Goal: Task Accomplishment & Management: Manage account settings

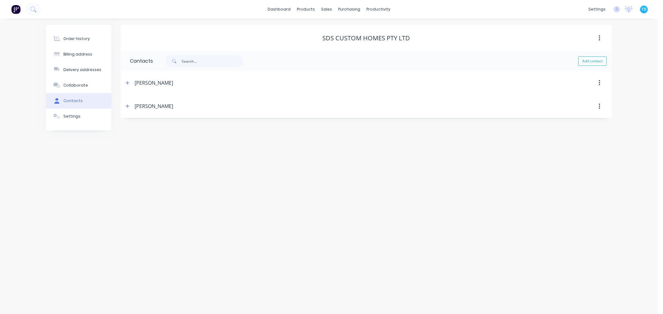
click at [387, 186] on div "Order history Billing address Delivery addresses Collaborate Contacts Settings …" at bounding box center [328, 167] width 657 height 296
click at [344, 32] on div "Sales Orders" at bounding box center [349, 30] width 25 height 6
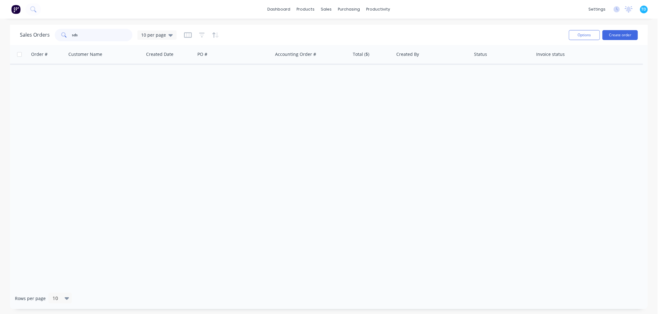
drag, startPoint x: 91, startPoint y: 34, endPoint x: 68, endPoint y: 36, distance: 23.1
click at [68, 36] on div "sds" at bounding box center [94, 35] width 78 height 12
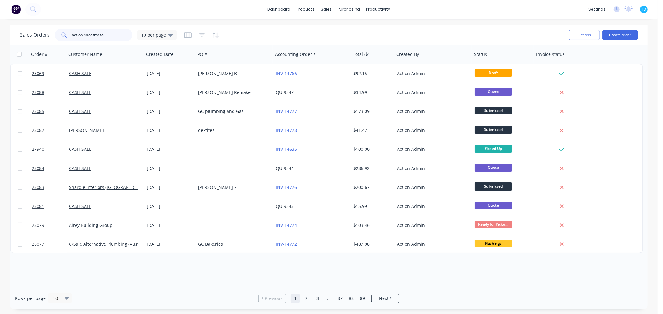
type input "action sheetmetal"
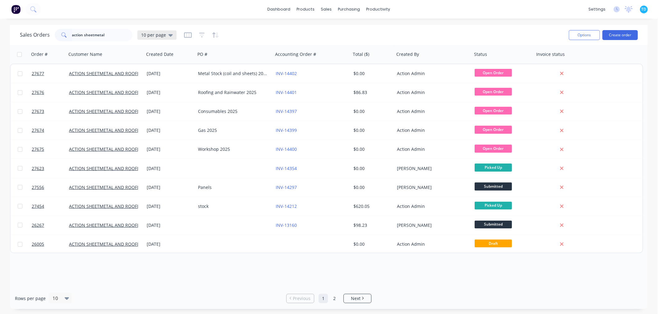
click at [168, 36] on icon at bounding box center [170, 35] width 4 height 7
click at [147, 114] on button "Archive" at bounding box center [174, 112] width 71 height 7
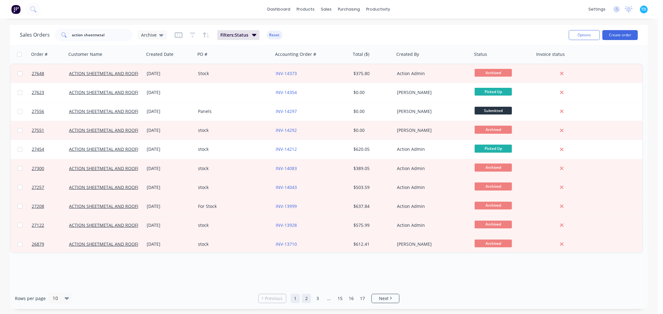
click at [303, 301] on link "2" at bounding box center [306, 298] width 9 height 9
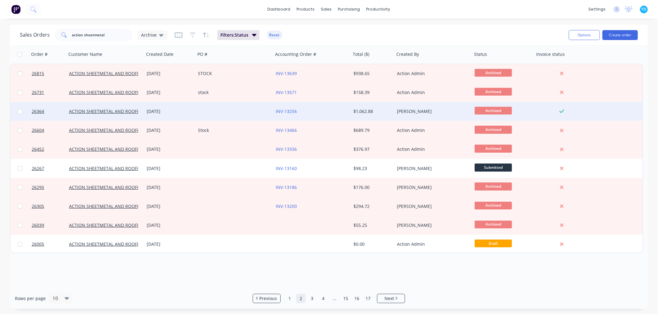
click at [238, 112] on div at bounding box center [234, 111] width 78 height 19
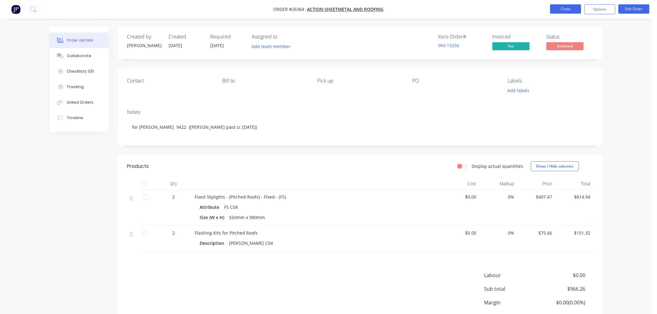
click at [561, 11] on button "Close" at bounding box center [565, 8] width 31 height 9
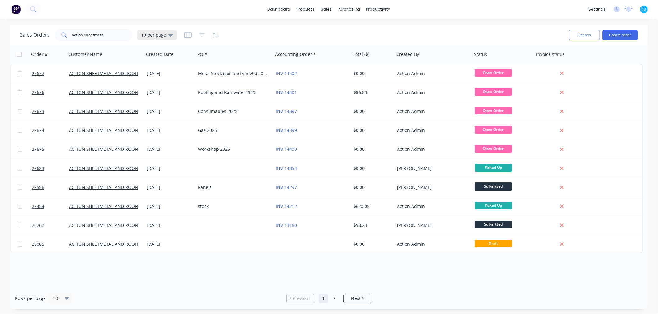
click at [169, 36] on icon at bounding box center [170, 35] width 4 height 2
click at [157, 109] on button "Archive" at bounding box center [174, 112] width 71 height 7
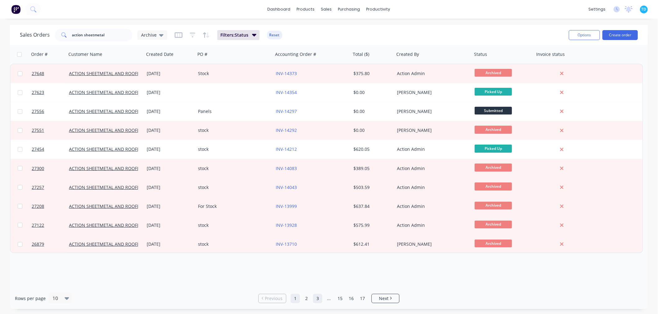
click at [308, 300] on link "2" at bounding box center [306, 298] width 9 height 9
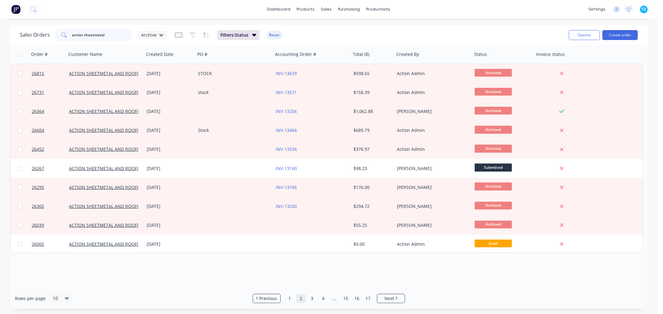
drag, startPoint x: 101, startPoint y: 35, endPoint x: 68, endPoint y: 39, distance: 32.8
click at [68, 39] on div "action sheetmetal" at bounding box center [94, 35] width 78 height 12
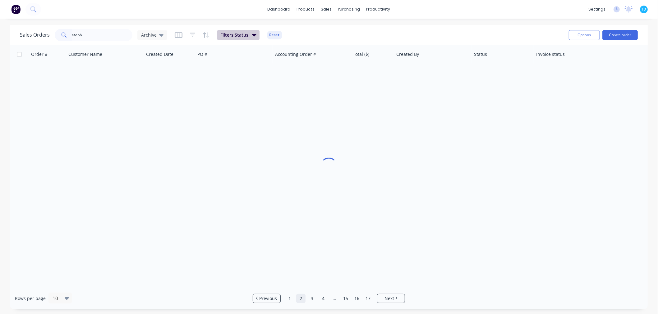
click at [247, 35] on button "Filters: Status" at bounding box center [238, 35] width 42 height 10
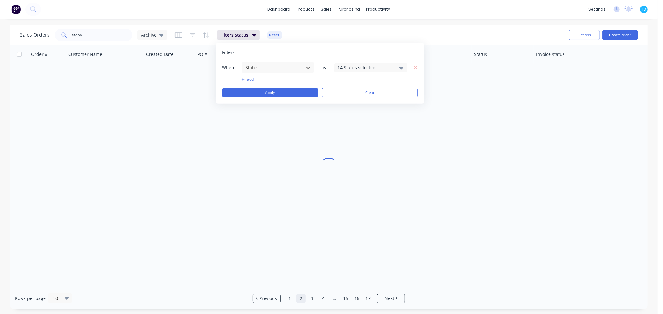
drag, startPoint x: 184, startPoint y: 101, endPoint x: 173, endPoint y: 73, distance: 30.7
click at [184, 101] on div at bounding box center [328, 166] width 637 height 243
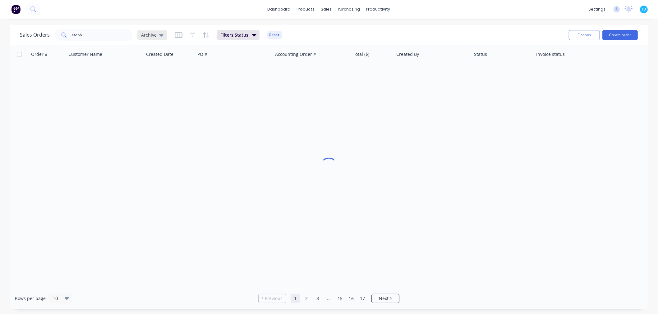
click at [160, 35] on icon at bounding box center [161, 35] width 4 height 2
click at [154, 113] on button "Archive" at bounding box center [174, 112] width 71 height 7
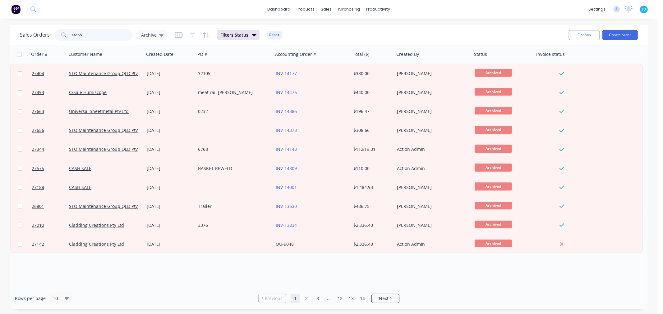
drag, startPoint x: 86, startPoint y: 35, endPoint x: 75, endPoint y: 34, distance: 11.0
click at [75, 34] on input "steph" at bounding box center [102, 35] width 61 height 12
type input "s"
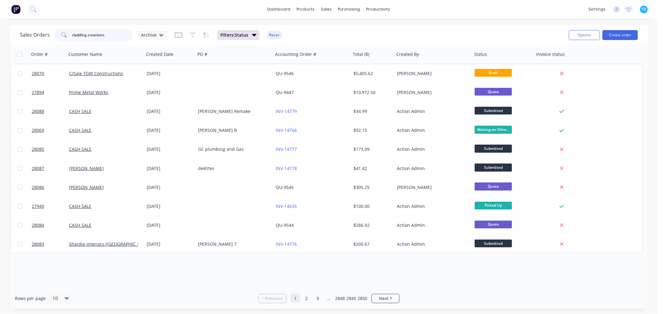
type input "cladding creations"
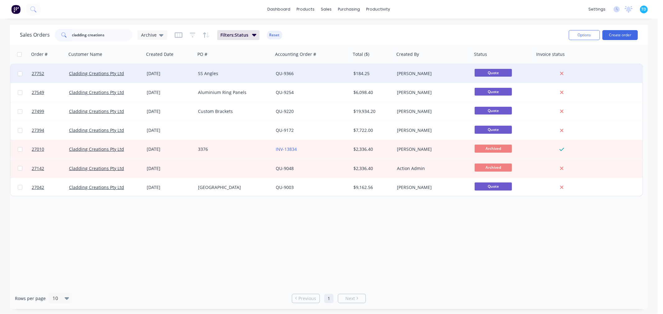
click at [185, 76] on div "[DATE]" at bounding box center [170, 74] width 46 height 6
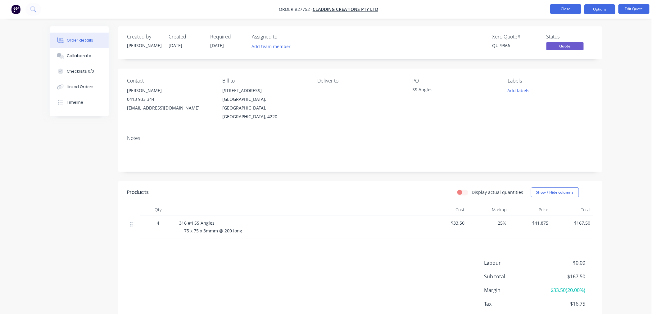
click at [564, 11] on button "Close" at bounding box center [565, 8] width 31 height 9
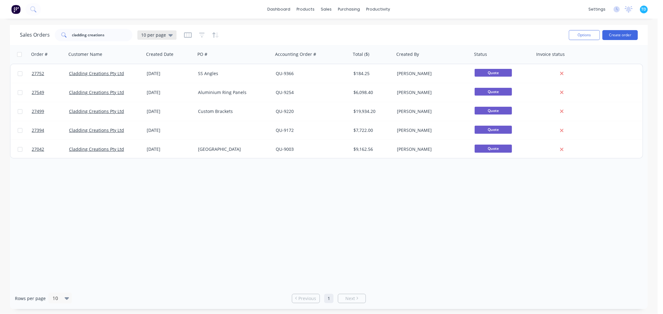
click at [166, 35] on div "10 per page" at bounding box center [157, 35] width 32 height 6
click at [148, 112] on button "Archive" at bounding box center [174, 112] width 71 height 7
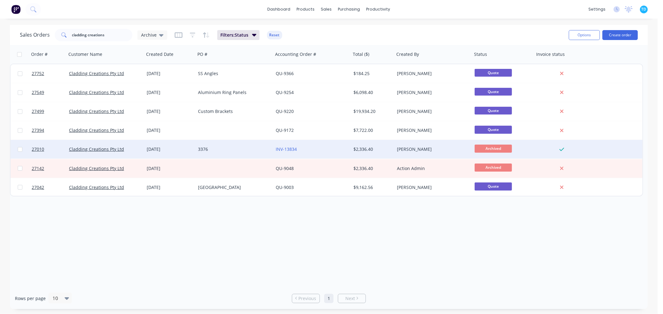
click at [102, 145] on div "Cladding Creations Pty Ltd" at bounding box center [105, 149] width 78 height 19
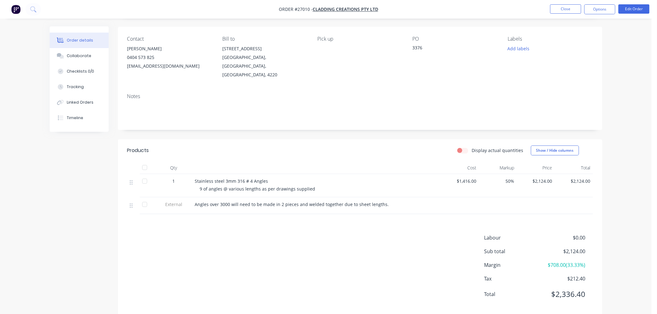
scroll to position [44, 0]
click at [561, 10] on button "Close" at bounding box center [565, 8] width 31 height 9
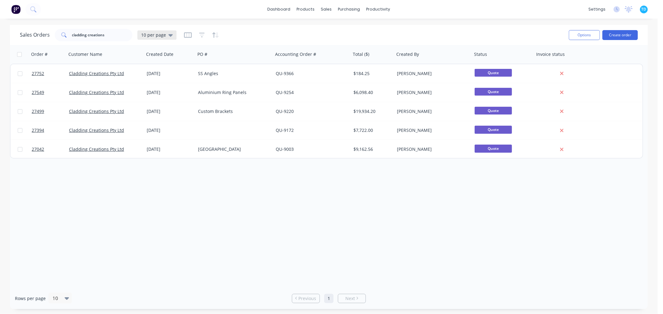
click at [172, 35] on div "10 per page" at bounding box center [156, 34] width 39 height 9
click at [155, 112] on button "Archive" at bounding box center [174, 112] width 71 height 7
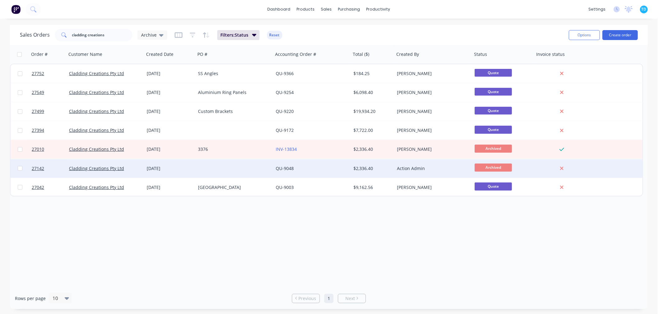
click at [199, 171] on div at bounding box center [234, 168] width 78 height 19
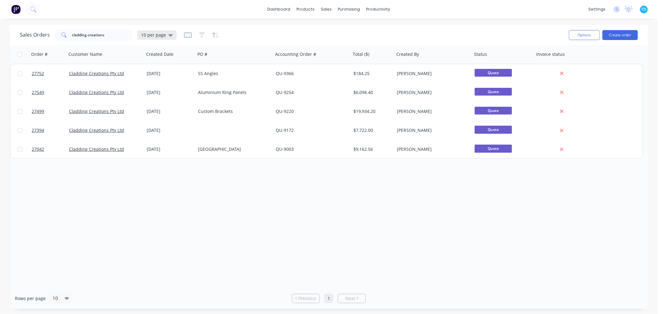
click at [171, 37] on icon at bounding box center [170, 35] width 4 height 7
click at [154, 108] on div "Archive edit" at bounding box center [180, 112] width 83 height 12
click at [150, 112] on button "Archive" at bounding box center [174, 112] width 71 height 7
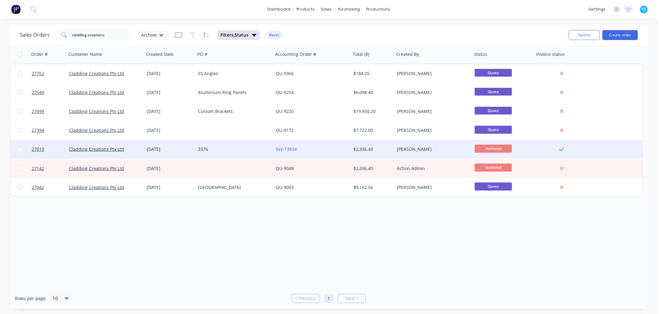
click at [196, 148] on div "3376" at bounding box center [234, 149] width 78 height 19
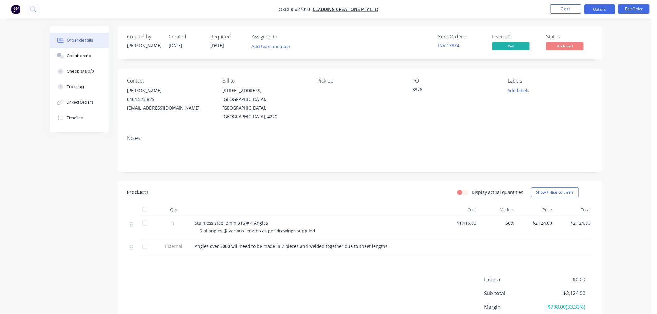
click at [587, 10] on button "Options" at bounding box center [600, 9] width 31 height 10
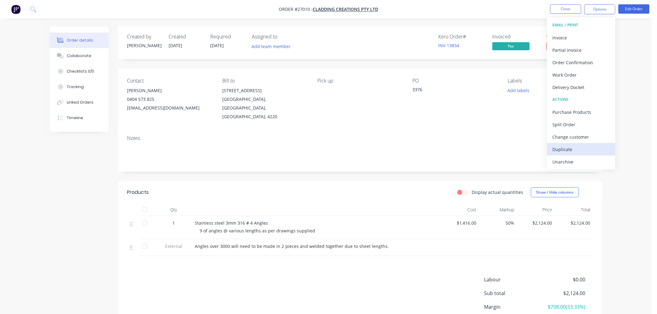
click at [571, 149] on div "Duplicate" at bounding box center [581, 149] width 57 height 9
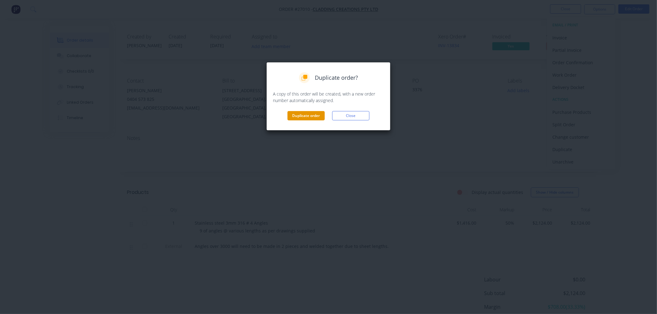
click at [309, 114] on button "Duplicate order" at bounding box center [306, 115] width 37 height 9
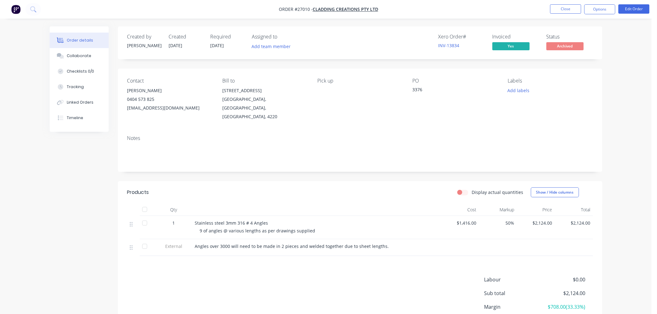
click at [203, 228] on span "9 of angles @ various lengths as per drawings supplied" at bounding box center [258, 231] width 116 height 6
click at [564, 11] on button "Close" at bounding box center [565, 8] width 31 height 9
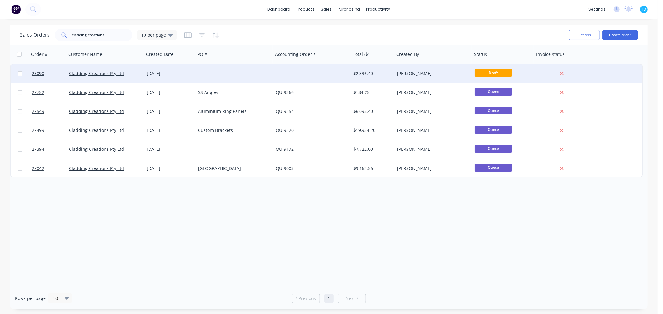
click at [265, 75] on div at bounding box center [234, 73] width 78 height 19
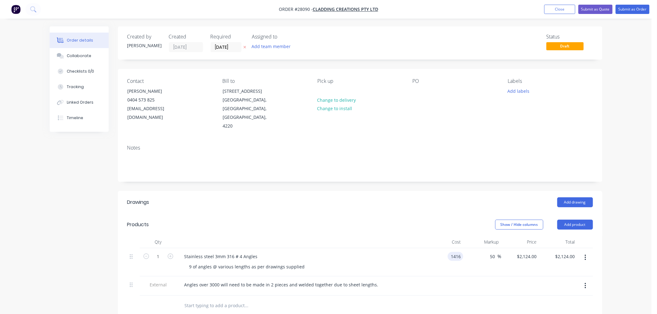
click at [460, 252] on input "1416" at bounding box center [456, 256] width 13 height 9
type input "$840.00"
type input "$1,260.00"
click at [484, 277] on div at bounding box center [482, 286] width 38 height 19
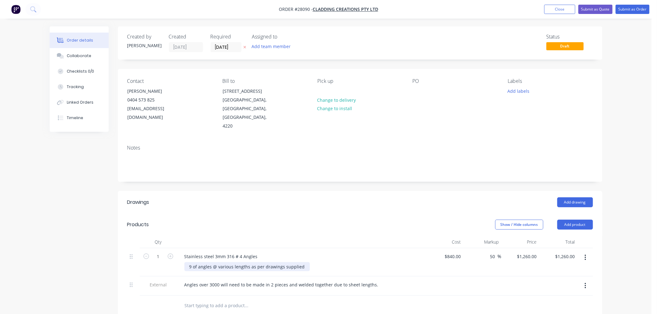
click at [191, 262] on div "9 of angles @ various lengths as per drawings supplied" at bounding box center [247, 266] width 125 height 9
click at [296, 287] on div "Angles over 3000 will need to be made in 2 pieces and welded together due to sh…" at bounding box center [301, 286] width 248 height 19
click at [415, 90] on div at bounding box center [418, 91] width 10 height 9
click at [421, 145] on div "Notes" at bounding box center [360, 148] width 466 height 6
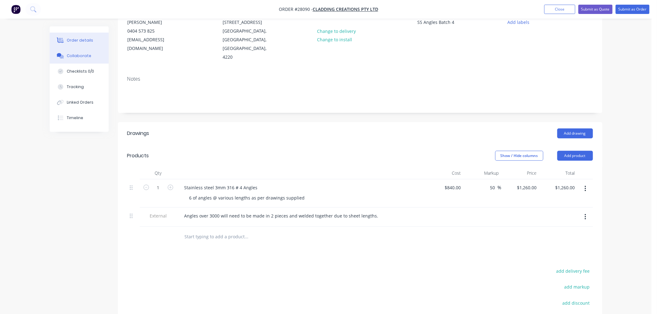
click at [74, 55] on div "Collaborate" at bounding box center [79, 56] width 25 height 6
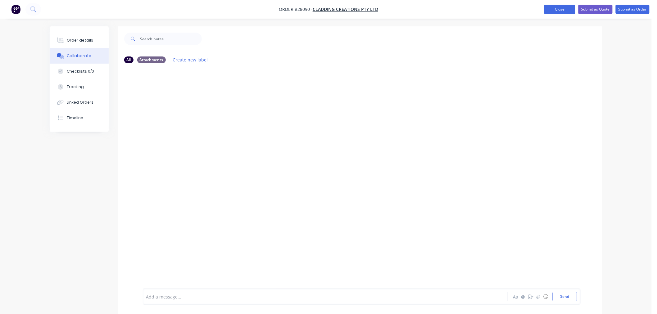
click at [556, 8] on button "Close" at bounding box center [560, 9] width 31 height 9
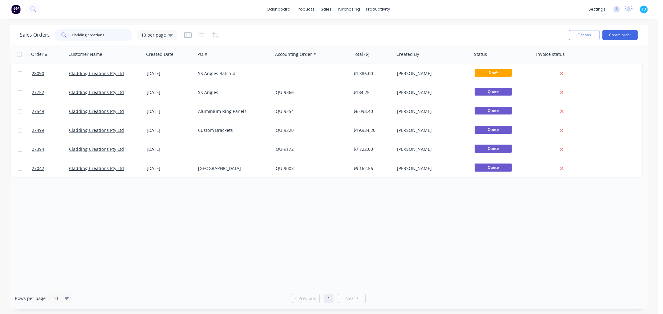
drag, startPoint x: 110, startPoint y: 35, endPoint x: 61, endPoint y: 35, distance: 49.7
click at [61, 35] on div "cladding creations" at bounding box center [94, 35] width 78 height 12
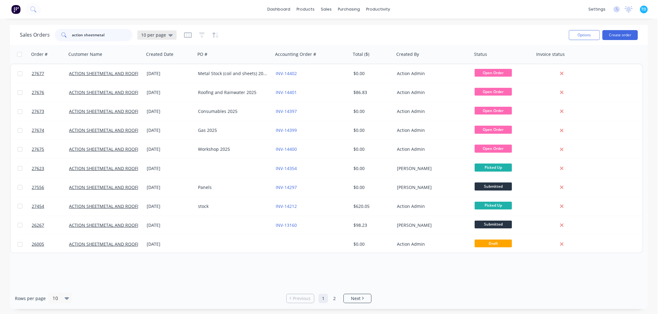
type input "action sheetmetal"
click at [170, 36] on icon at bounding box center [170, 35] width 4 height 7
click at [157, 112] on button "Archive" at bounding box center [174, 112] width 71 height 7
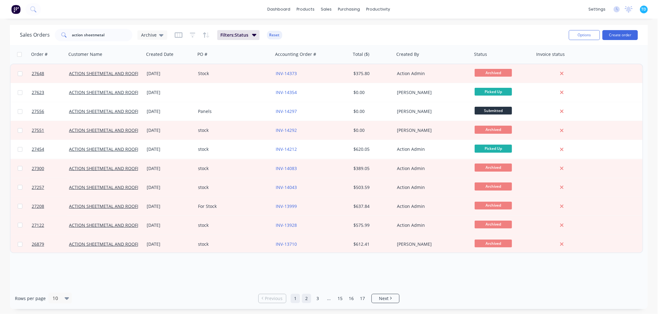
click at [306, 300] on link "2" at bounding box center [306, 298] width 9 height 9
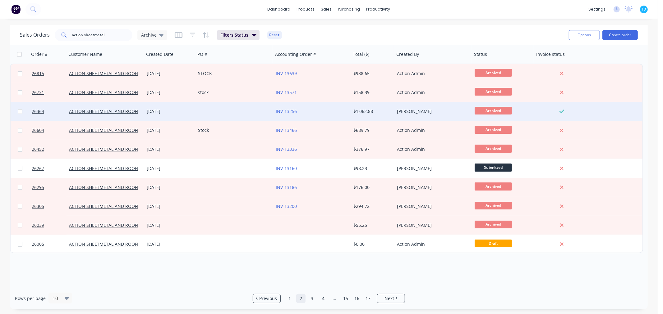
click at [199, 114] on div at bounding box center [234, 111] width 78 height 19
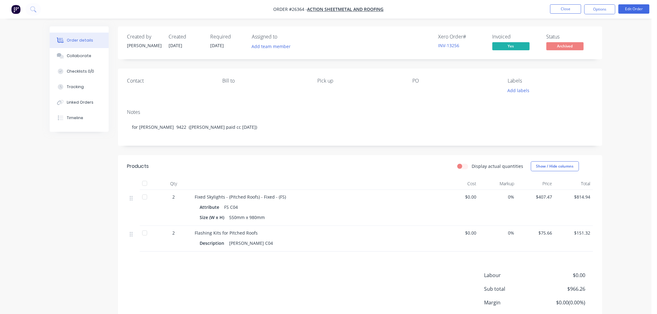
scroll to position [34, 0]
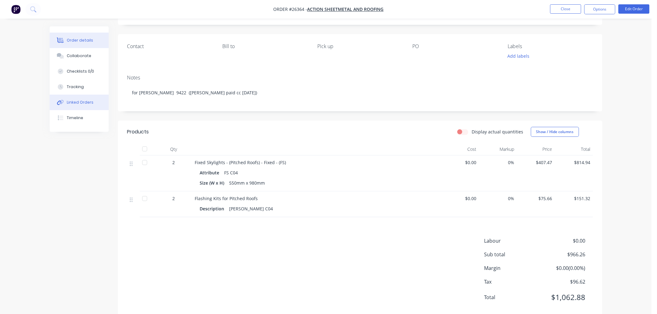
click at [79, 103] on div "Linked Orders" at bounding box center [80, 103] width 27 height 6
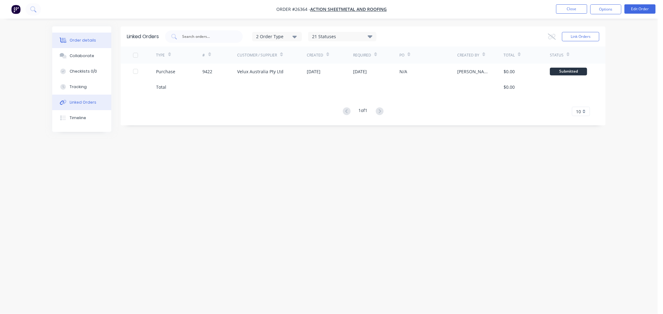
click at [86, 42] on div "Order details" at bounding box center [83, 41] width 26 height 6
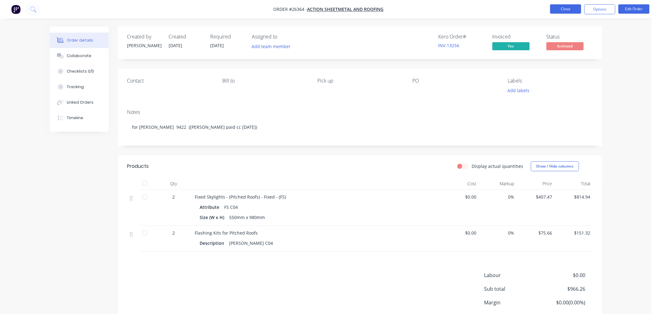
click at [556, 11] on button "Close" at bounding box center [565, 8] width 31 height 9
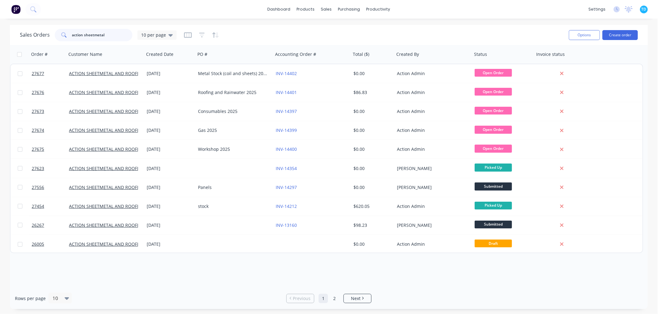
drag, startPoint x: 109, startPoint y: 33, endPoint x: 66, endPoint y: 36, distance: 43.9
click at [66, 36] on div "action sheetmetal" at bounding box center [94, 35] width 78 height 12
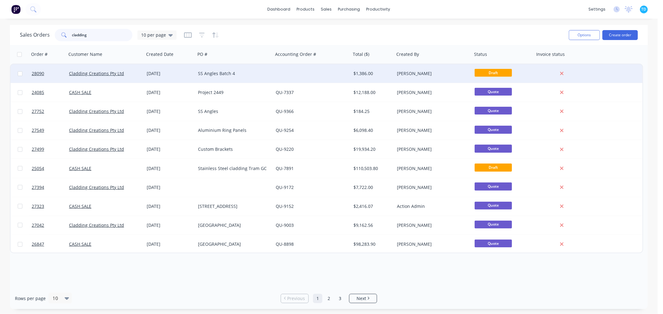
type input "cladding"
click at [227, 74] on div "SS Angles Batch 4" at bounding box center [232, 74] width 69 height 6
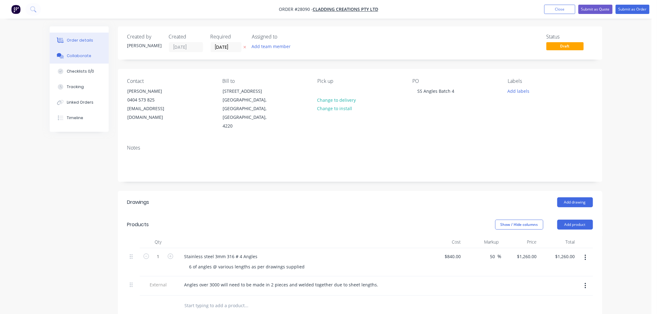
click at [88, 58] on div "Collaborate" at bounding box center [79, 56] width 25 height 6
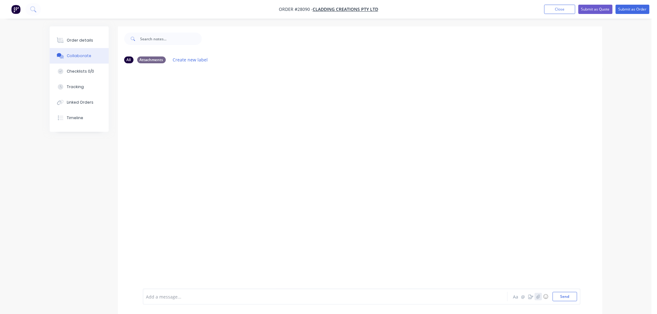
click at [538, 297] on icon "button" at bounding box center [538, 297] width 3 height 4
click at [566, 297] on button "Send" at bounding box center [565, 296] width 25 height 9
click at [92, 37] on button "Order details" at bounding box center [79, 41] width 59 height 16
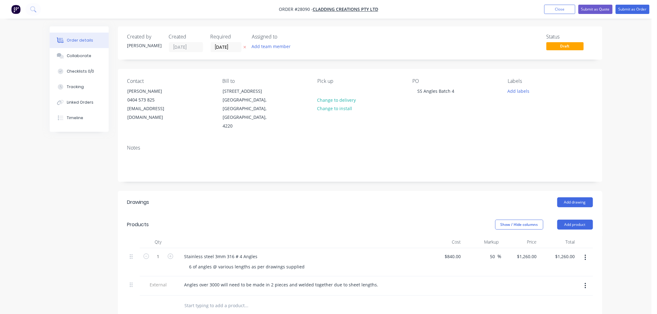
click at [555, 11] on button "Close" at bounding box center [560, 9] width 31 height 9
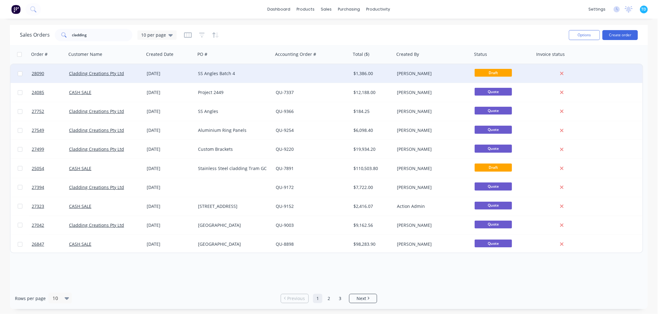
click at [203, 72] on div "SS Angles Batch 4" at bounding box center [232, 74] width 69 height 6
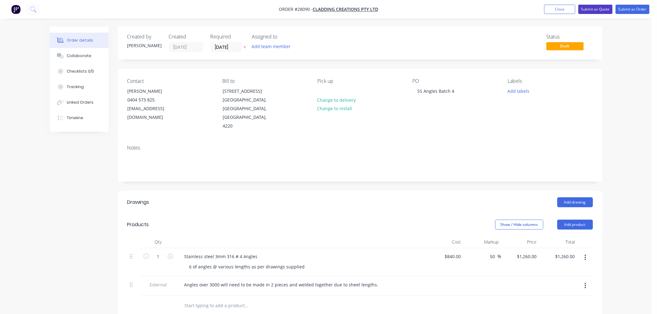
click at [602, 10] on button "Submit as Quote" at bounding box center [596, 9] width 34 height 9
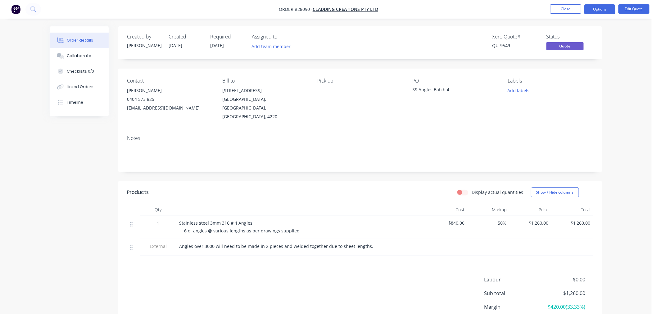
click at [597, 4] on nav "Order #28090 - Cladding Creations Pty Ltd Close Options Edit Quote" at bounding box center [328, 9] width 657 height 19
click at [596, 5] on button "Options" at bounding box center [600, 9] width 31 height 10
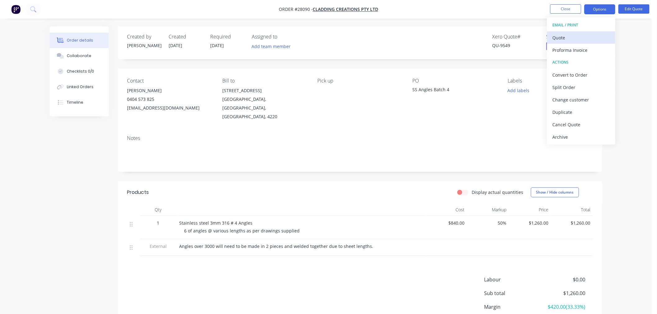
click at [576, 35] on div "Quote" at bounding box center [581, 37] width 57 height 9
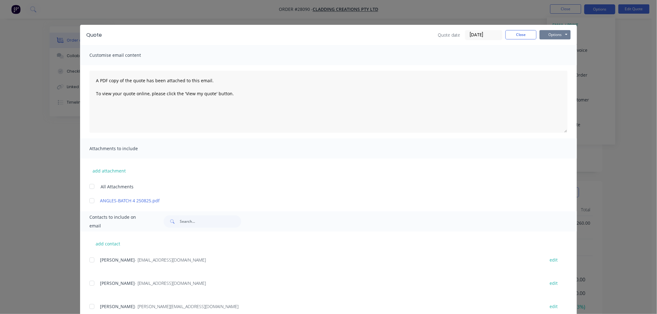
click at [554, 36] on button "Options" at bounding box center [555, 34] width 31 height 9
click at [544, 58] on button "Print" at bounding box center [560, 56] width 40 height 10
click at [526, 32] on button "Close" at bounding box center [521, 34] width 31 height 9
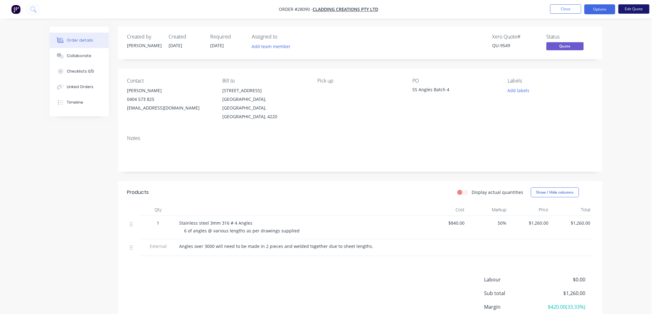
click at [635, 9] on button "Edit Quote" at bounding box center [634, 8] width 31 height 9
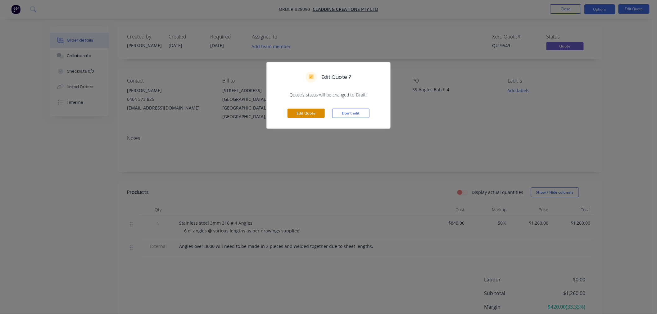
click at [309, 110] on button "Edit Quote" at bounding box center [306, 113] width 37 height 9
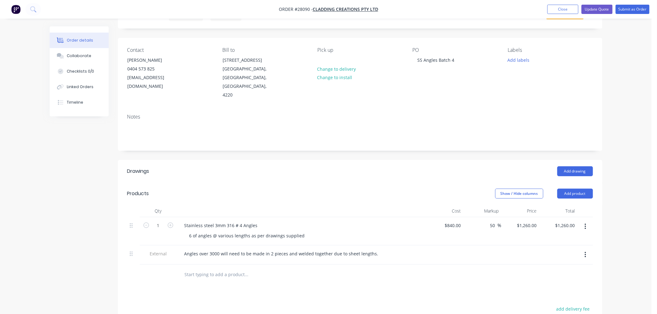
scroll to position [69, 0]
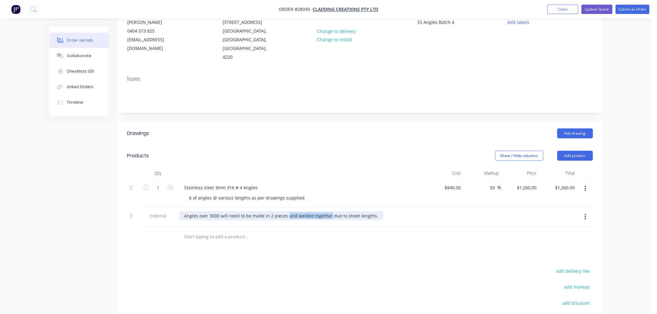
drag, startPoint x: 287, startPoint y: 206, endPoint x: 328, endPoint y: 204, distance: 41.1
click at [328, 212] on div "Angles over 3000 will need to be made in 2 pieces and welded together due to sh…" at bounding box center [282, 216] width 204 height 9
click at [431, 257] on div "Drawings Add drawing Products Show / Hide columns Add product Qty Cost Markup P…" at bounding box center [360, 259] width 485 height 274
click at [604, 7] on button "Update Quote" at bounding box center [597, 9] width 31 height 9
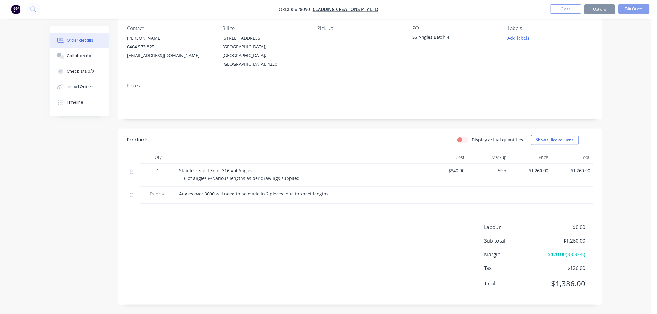
scroll to position [0, 0]
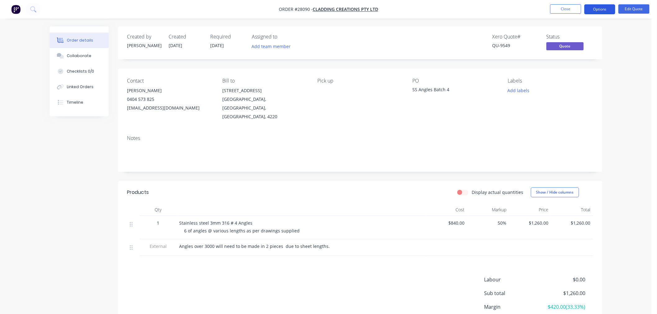
click at [600, 6] on button "Options" at bounding box center [600, 9] width 31 height 10
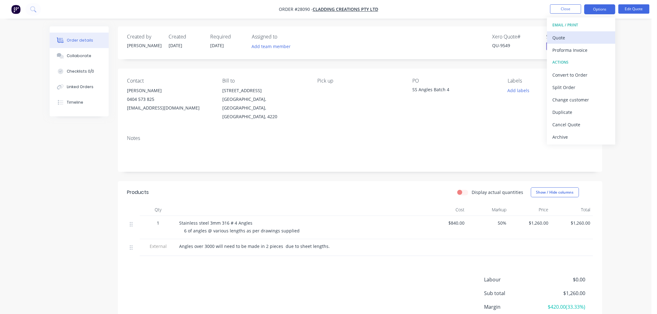
click at [585, 37] on div "Quote" at bounding box center [581, 37] width 57 height 9
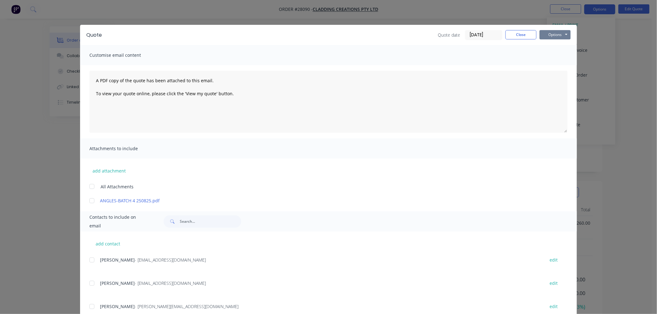
click at [558, 37] on button "Options" at bounding box center [555, 34] width 31 height 9
click at [557, 54] on button "Print" at bounding box center [560, 56] width 40 height 10
drag, startPoint x: 518, startPoint y: 38, endPoint x: 561, endPoint y: 20, distance: 46.3
click at [518, 38] on button "Close" at bounding box center [521, 34] width 31 height 9
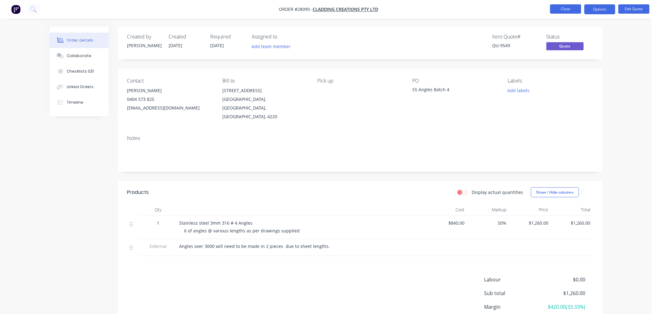
click at [569, 12] on button "Close" at bounding box center [565, 8] width 31 height 9
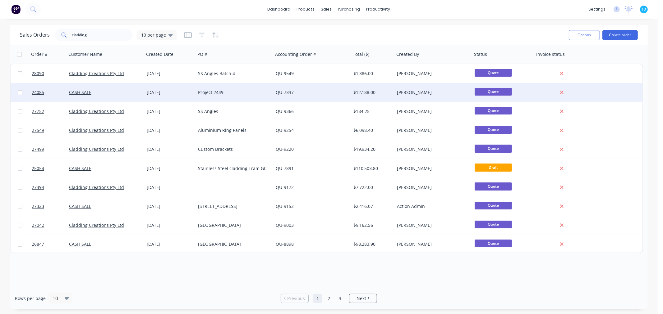
click at [89, 95] on div "CASH SALE" at bounding box center [103, 92] width 69 height 6
